Goal: Task Accomplishment & Management: Manage account settings

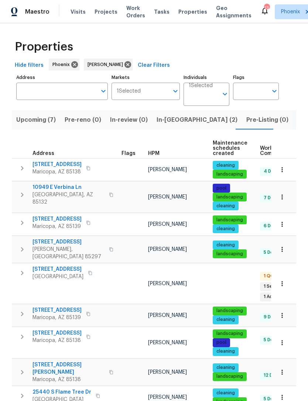
click at [167, 125] on span "In-[GEOGRAPHIC_DATA] (2)" at bounding box center [196, 120] width 81 height 10
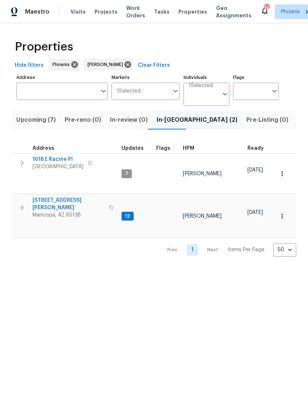
click at [21, 203] on icon "button" at bounding box center [22, 207] width 9 height 9
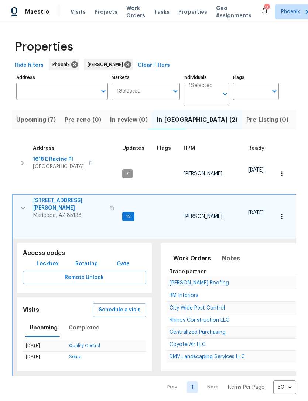
click at [68, 205] on span "43531 W Bailey Dr" at bounding box center [69, 204] width 72 height 15
click at [199, 354] on span "DMV Landscaping Services LLC" at bounding box center [206, 356] width 75 height 5
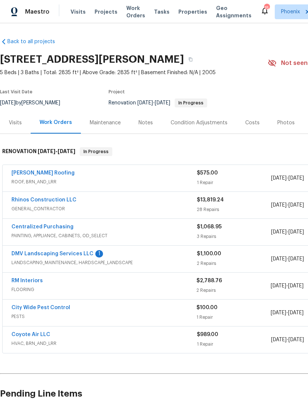
click at [83, 256] on link "DMV Landscaping Services LLC" at bounding box center [52, 253] width 82 height 5
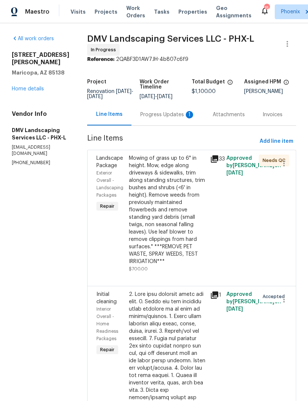
click at [166, 118] on div "Progress Updates 1" at bounding box center [167, 114] width 55 height 7
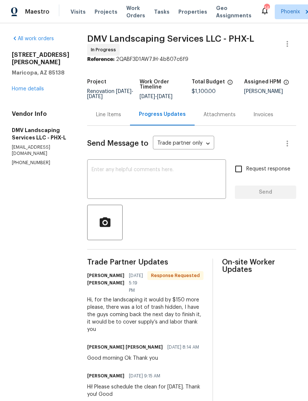
click at [34, 91] on link "Home details" at bounding box center [28, 88] width 32 height 5
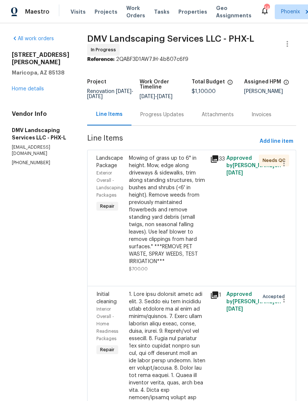
click at [160, 118] on div "Progress Updates" at bounding box center [162, 114] width 44 height 7
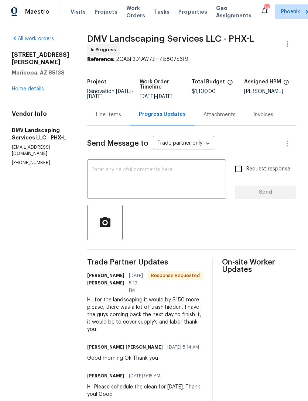
click at [170, 192] on textarea at bounding box center [156, 180] width 130 height 26
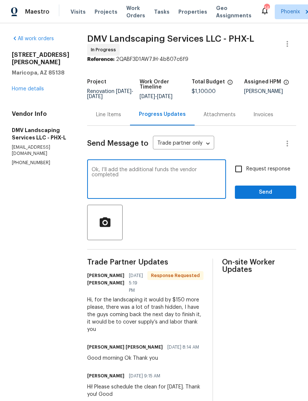
click at [157, 175] on textarea "Ok, I’ll add the additional funds the vendor completed" at bounding box center [156, 180] width 130 height 26
click at [173, 177] on textarea "Ok, I’ll add the additional funds. the vendor completed" at bounding box center [156, 180] width 130 height 26
click at [218, 179] on textarea "Ok, I’ll add the additional funds. The vendor completed" at bounding box center [156, 180] width 130 height 26
type textarea "Ok, I’ll add the additional funds. The vendor completed repairs early so if the…"
click at [276, 197] on span "Send" at bounding box center [265, 192] width 49 height 9
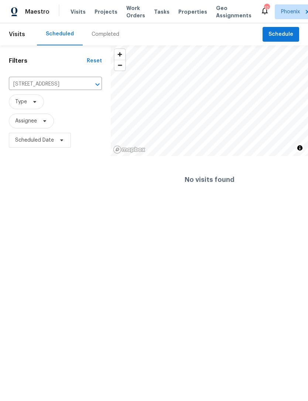
click at [87, 87] on icon "Clear" at bounding box center [88, 84] width 4 height 4
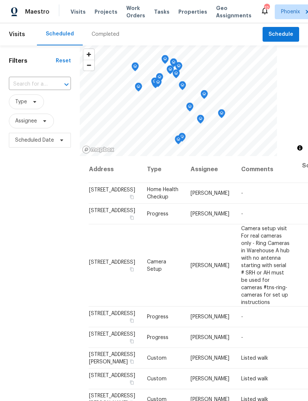
click at [37, 90] on input "text" at bounding box center [29, 84] width 41 height 11
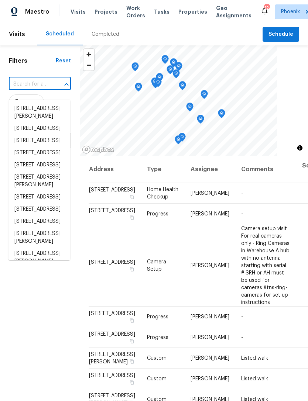
click at [27, 90] on input "text" at bounding box center [29, 84] width 41 height 11
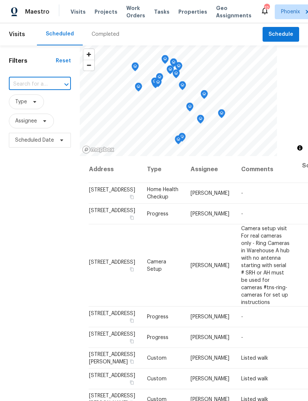
paste input "43531 W Bailey Dr, Maricopa, AZ 85138"
type input "43531 W Bailey Dr, Maricopa, AZ 85138"
click at [46, 111] on li "43531 W Bailey Dr, Maricopa, AZ 85138" at bounding box center [39, 113] width 62 height 20
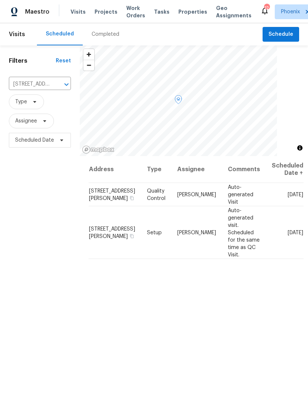
click at [0, 0] on icon at bounding box center [0, 0] width 0 height 0
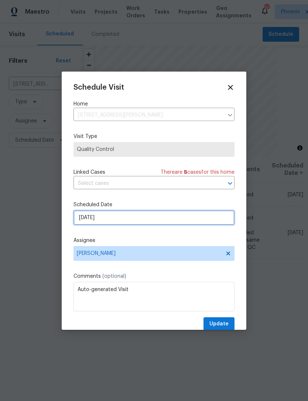
click at [133, 219] on input "[DATE]" at bounding box center [153, 217] width 161 height 15
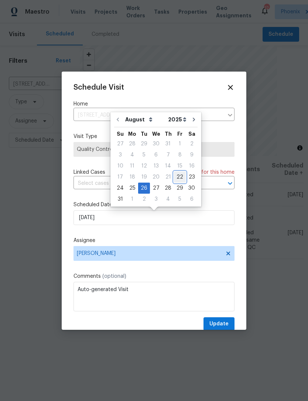
click at [176, 177] on div "22" at bounding box center [180, 177] width 12 height 10
type input "[DATE]"
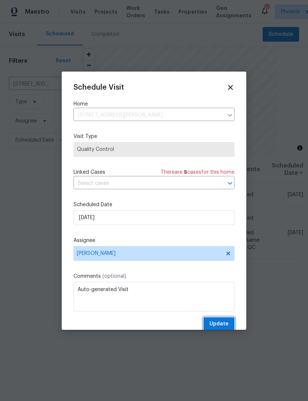
click at [219, 326] on span "Update" at bounding box center [218, 323] width 19 height 9
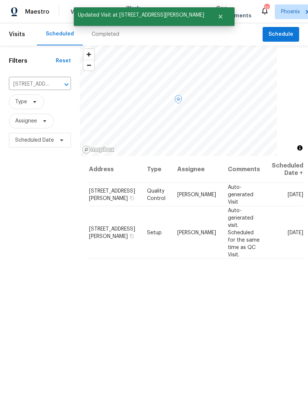
click at [0, 0] on icon at bounding box center [0, 0] width 0 height 0
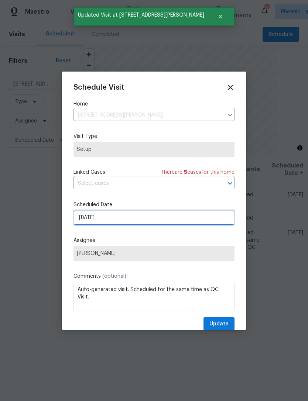
click at [139, 218] on input "[DATE]" at bounding box center [153, 217] width 161 height 15
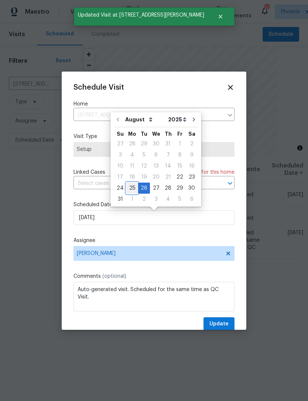
click at [128, 188] on div "25" at bounding box center [132, 188] width 12 height 10
type input "[DATE]"
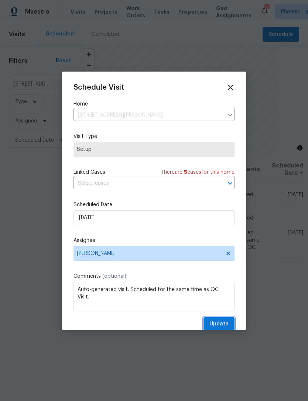
click at [222, 322] on span "Update" at bounding box center [218, 323] width 19 height 9
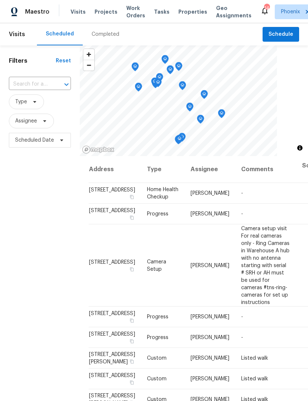
click at [29, 90] on input "text" at bounding box center [29, 84] width 41 height 11
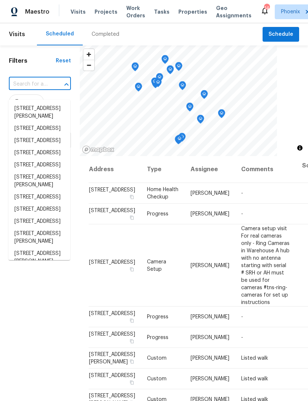
click at [24, 88] on input "text" at bounding box center [29, 84] width 41 height 11
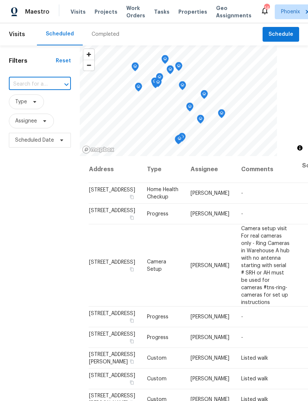
paste input "[STREET_ADDRESS][PERSON_NAME]"
type input "[STREET_ADDRESS][PERSON_NAME]"
click at [29, 112] on li "[STREET_ADDRESS][PERSON_NAME]" at bounding box center [39, 113] width 62 height 20
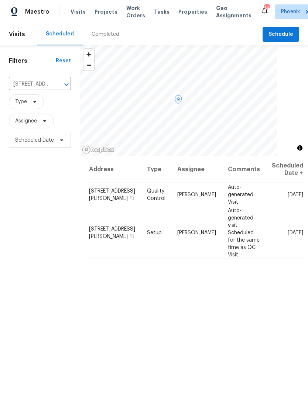
click at [0, 0] on icon at bounding box center [0, 0] width 0 height 0
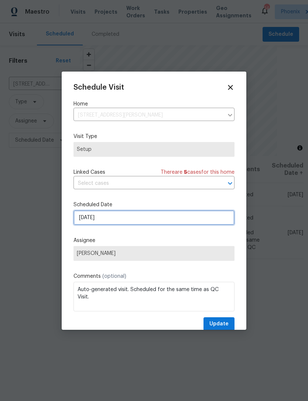
click at [126, 218] on input "[DATE]" at bounding box center [153, 217] width 161 height 15
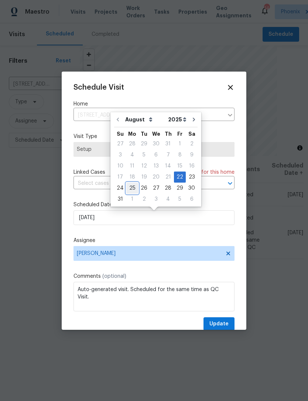
click at [128, 188] on div "25" at bounding box center [132, 188] width 12 height 10
type input "[DATE]"
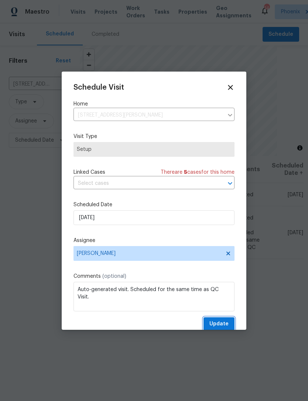
click at [222, 326] on span "Update" at bounding box center [218, 323] width 19 height 9
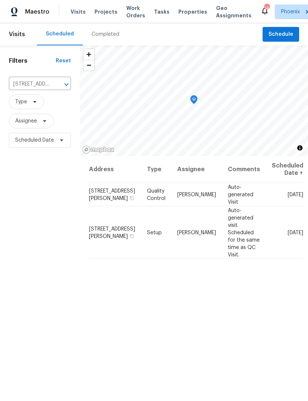
click at [56, 88] on icon "Clear" at bounding box center [56, 84] width 7 height 7
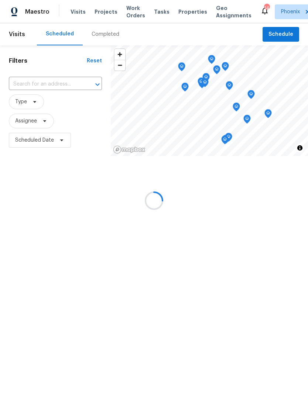
click at [36, 90] on input "text" at bounding box center [45, 84] width 72 height 11
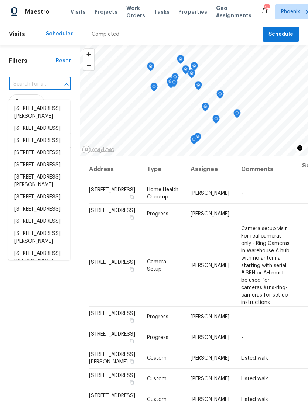
click at [24, 90] on input "text" at bounding box center [29, 84] width 41 height 11
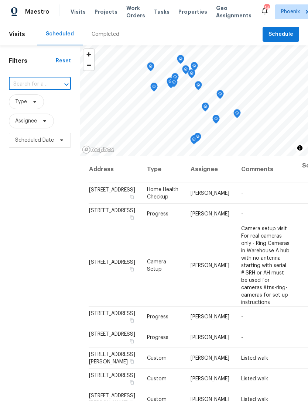
paste input "[STREET_ADDRESS]"
type input "[STREET_ADDRESS]"
click at [27, 108] on li "[STREET_ADDRESS]" at bounding box center [39, 109] width 62 height 12
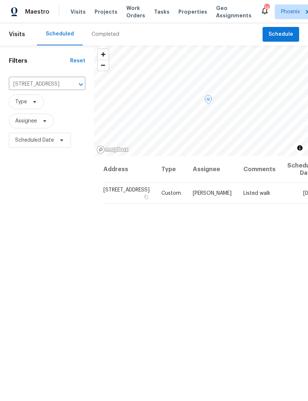
click at [0, 0] on icon at bounding box center [0, 0] width 0 height 0
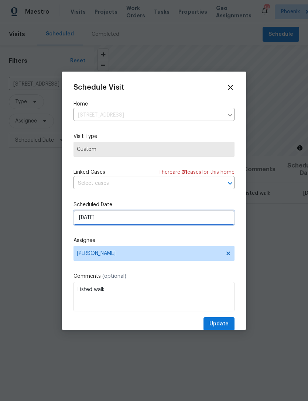
click at [135, 218] on input "[DATE]" at bounding box center [153, 217] width 161 height 15
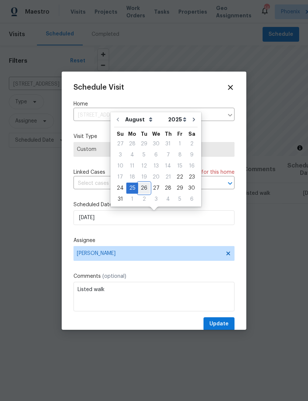
click at [141, 184] on div "26" at bounding box center [144, 188] width 12 height 10
type input "[DATE]"
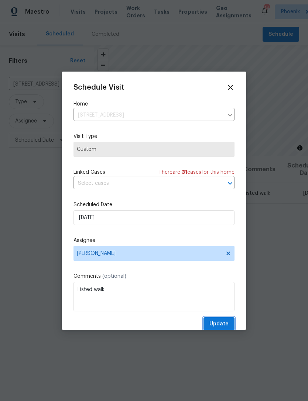
click at [224, 325] on span "Update" at bounding box center [218, 323] width 19 height 9
